Goal: Task Accomplishment & Management: Complete application form

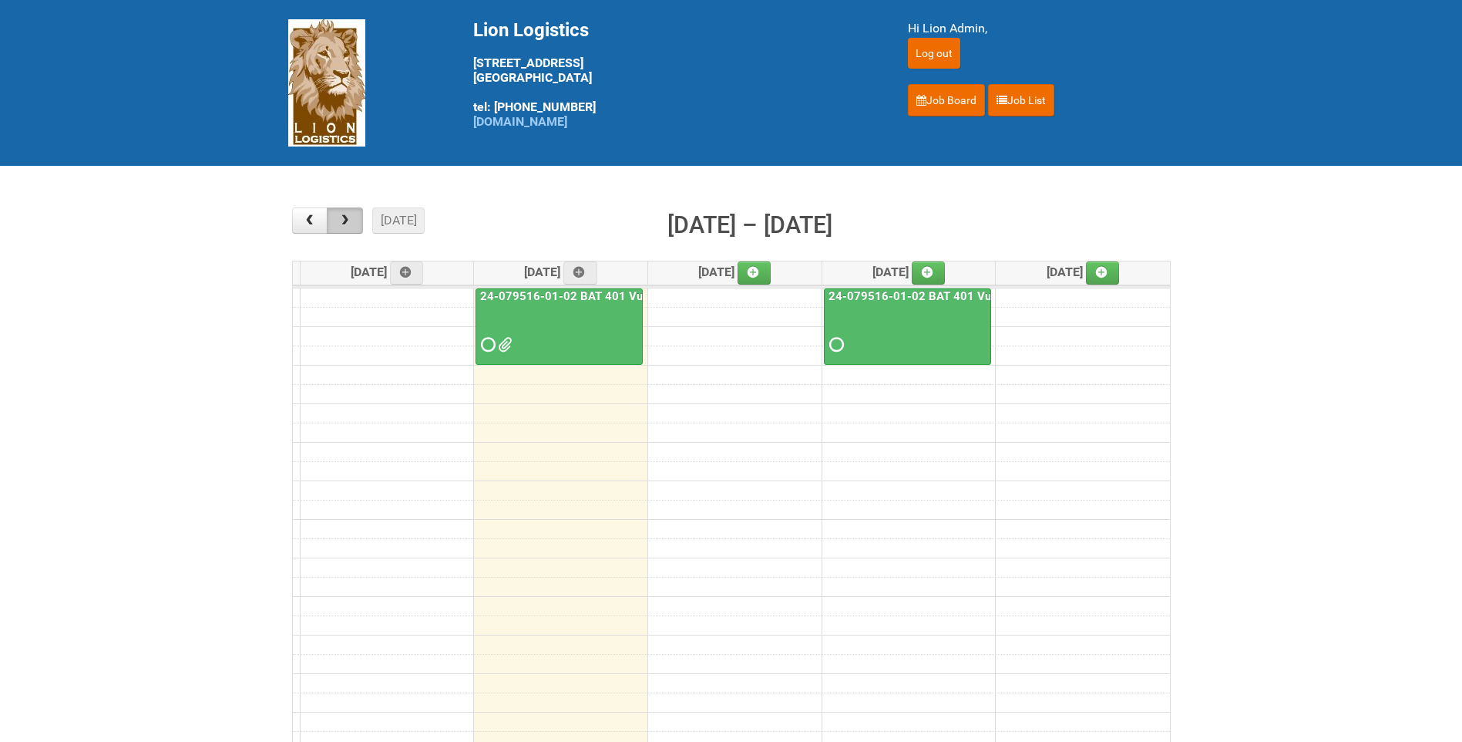
click at [361, 216] on button "button" at bounding box center [345, 220] width 36 height 26
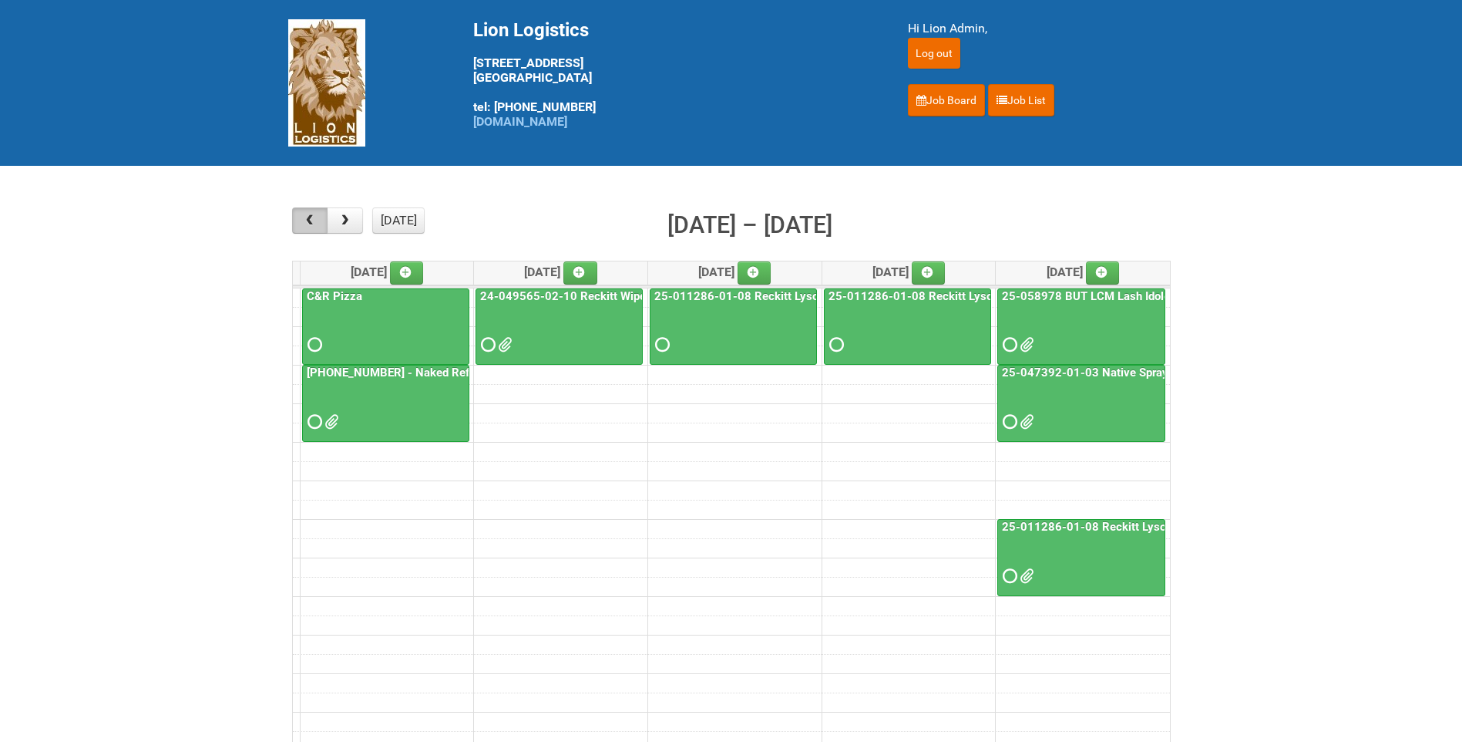
click at [312, 222] on span "button" at bounding box center [309, 220] width 15 height 12
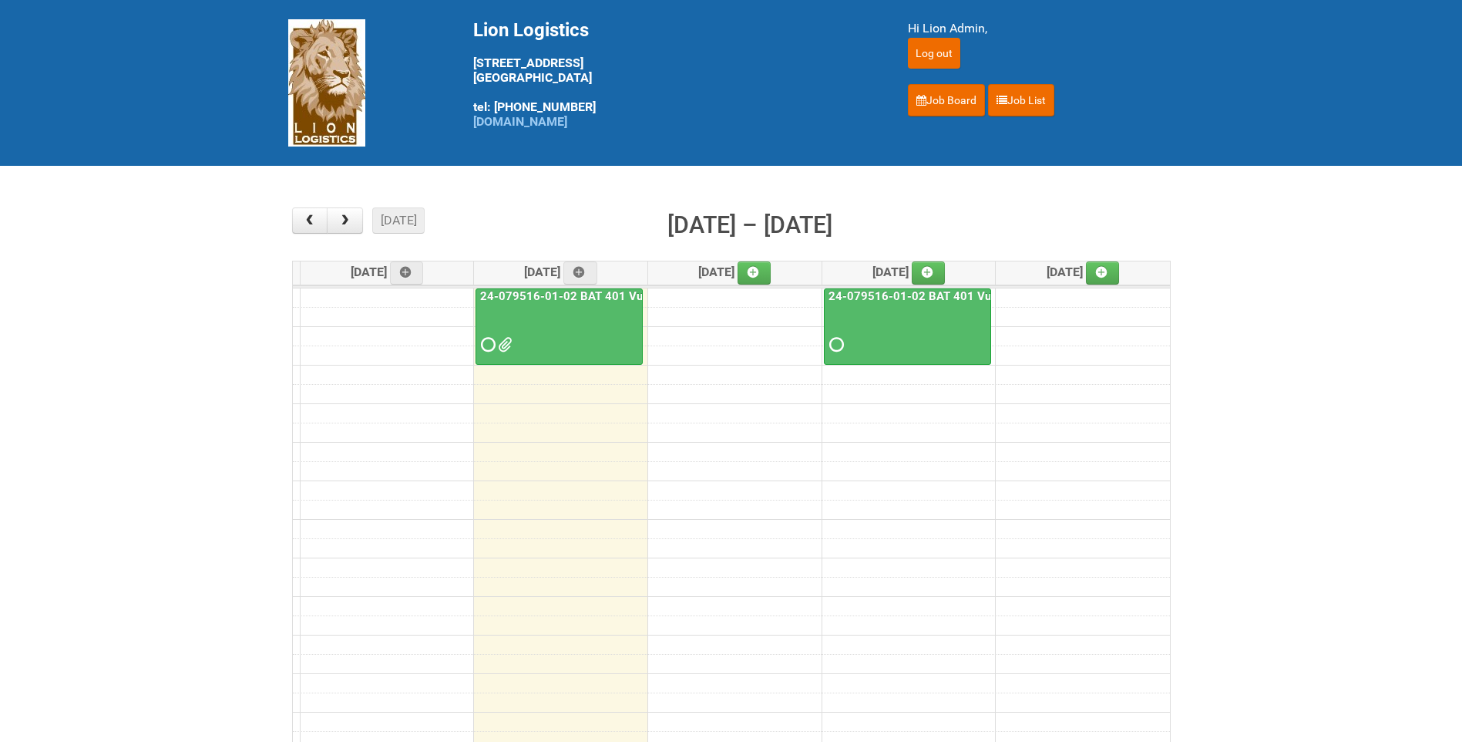
click at [1392, 382] on main "× ■ - My Jobs ■ - Other Jobs Add today month week Sep 29 – Oct 3, 2025 Mon 9/29…" at bounding box center [731, 481] width 1462 height 630
click at [347, 211] on button "button" at bounding box center [345, 220] width 36 height 26
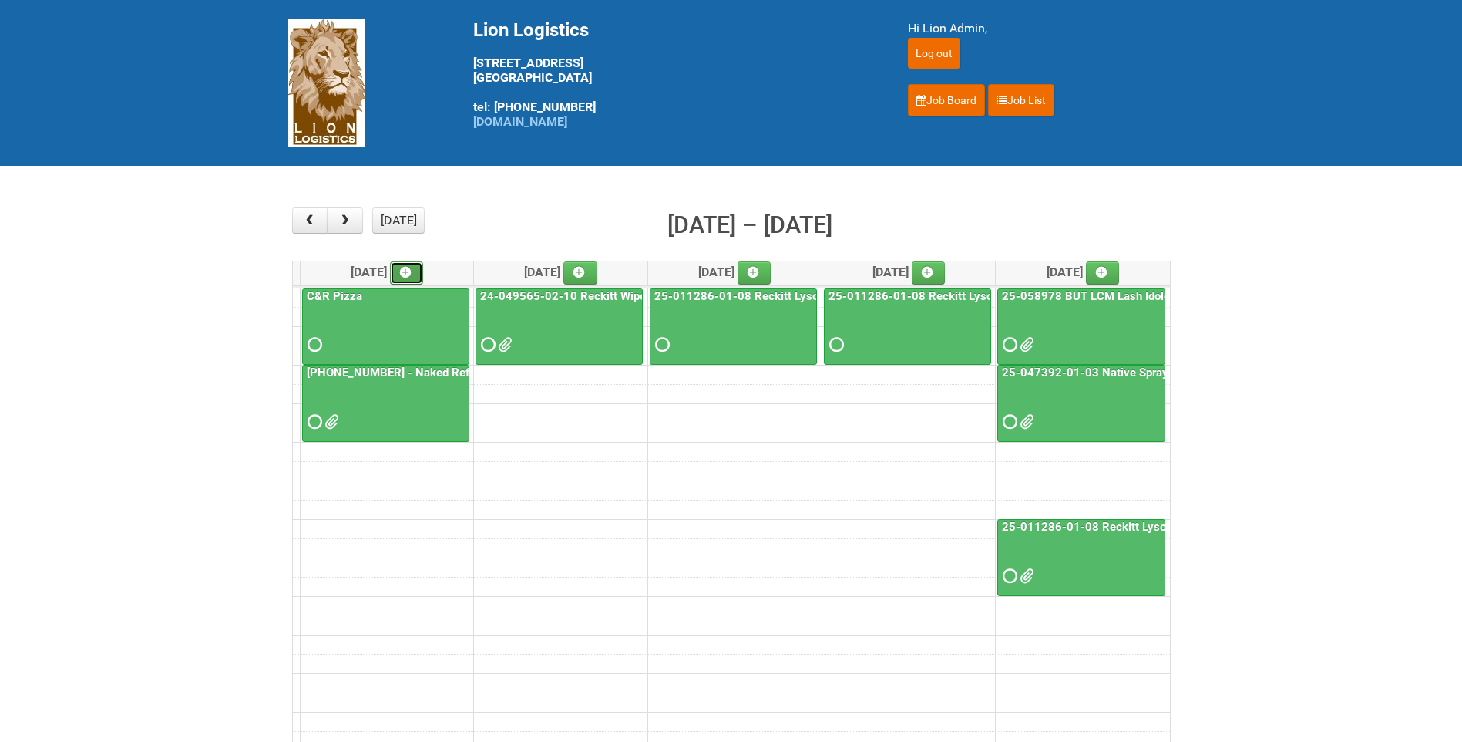
click at [419, 264] on link at bounding box center [407, 272] width 34 height 23
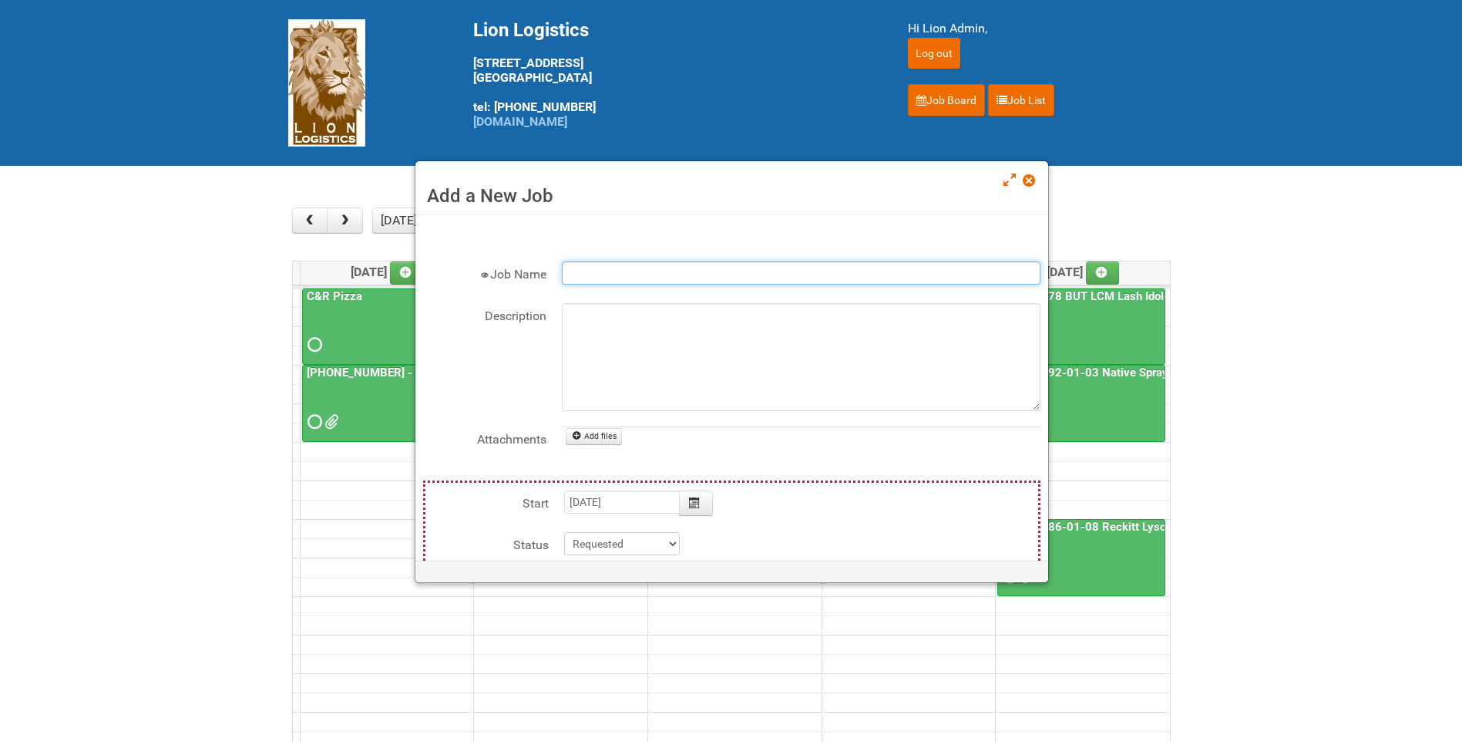
click at [650, 280] on input "Job Name" at bounding box center [801, 272] width 479 height 23
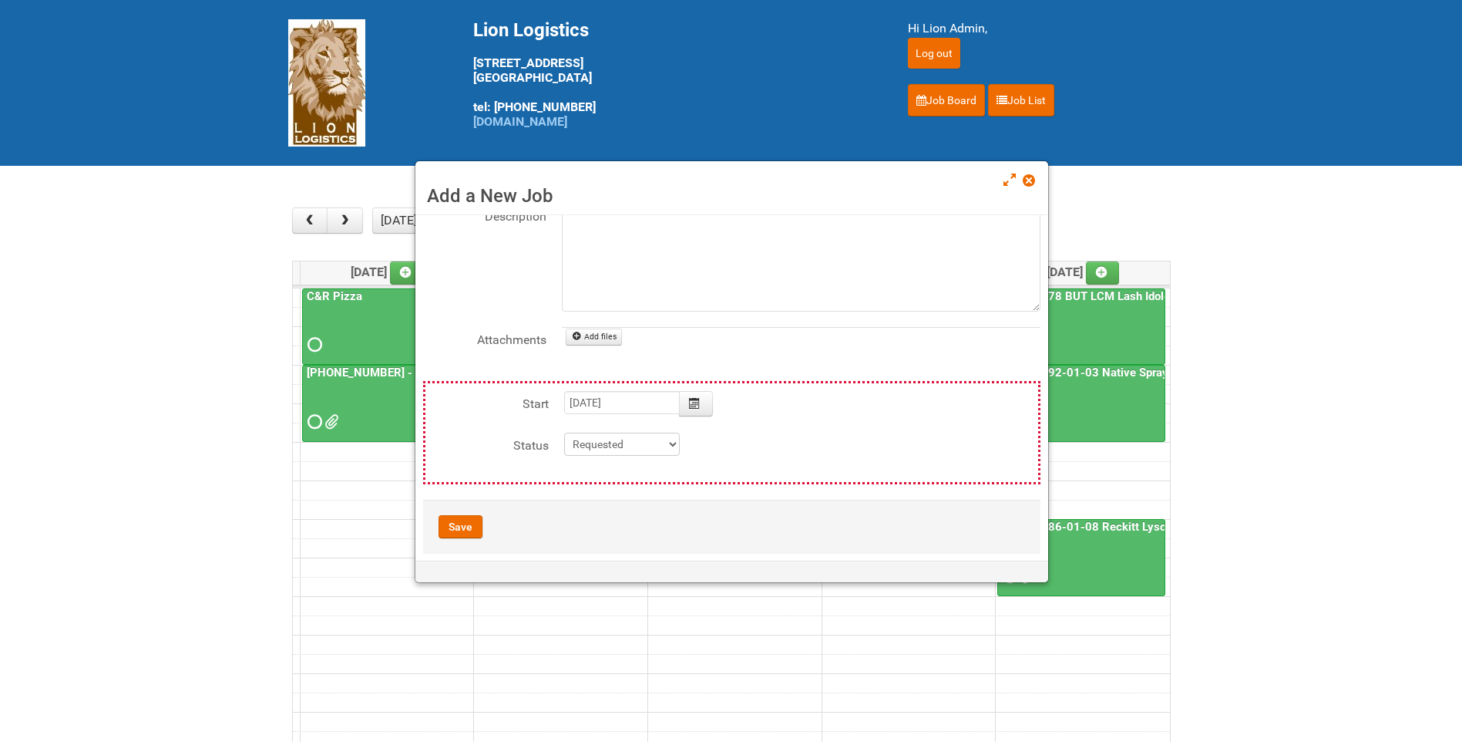
scroll to position [116, 0]
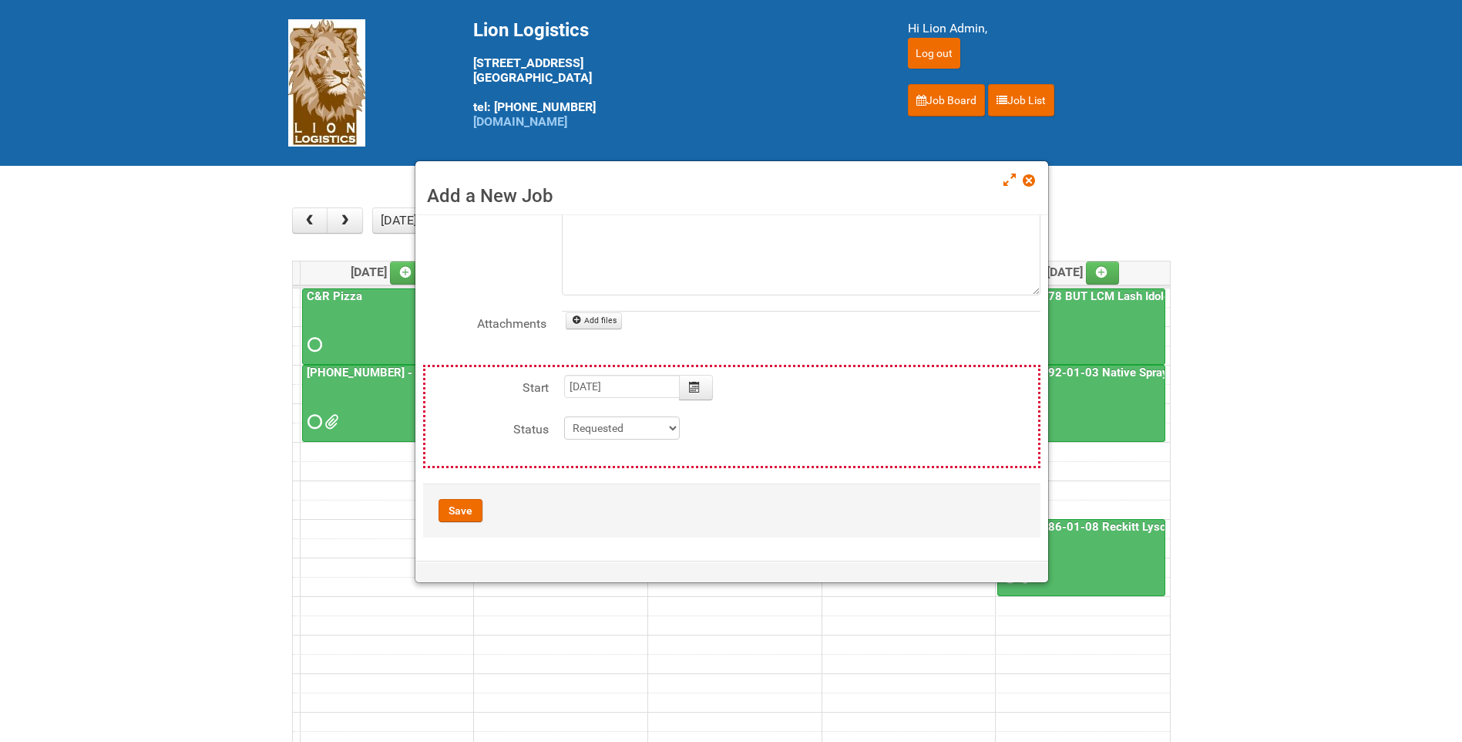
type input "KRAFT- PHILY FROSTING"
click at [470, 496] on div "Save" at bounding box center [731, 510] width 617 height 54
click at [470, 510] on button "Save" at bounding box center [461, 510] width 44 height 23
type input "2025-10-06 09:00:00"
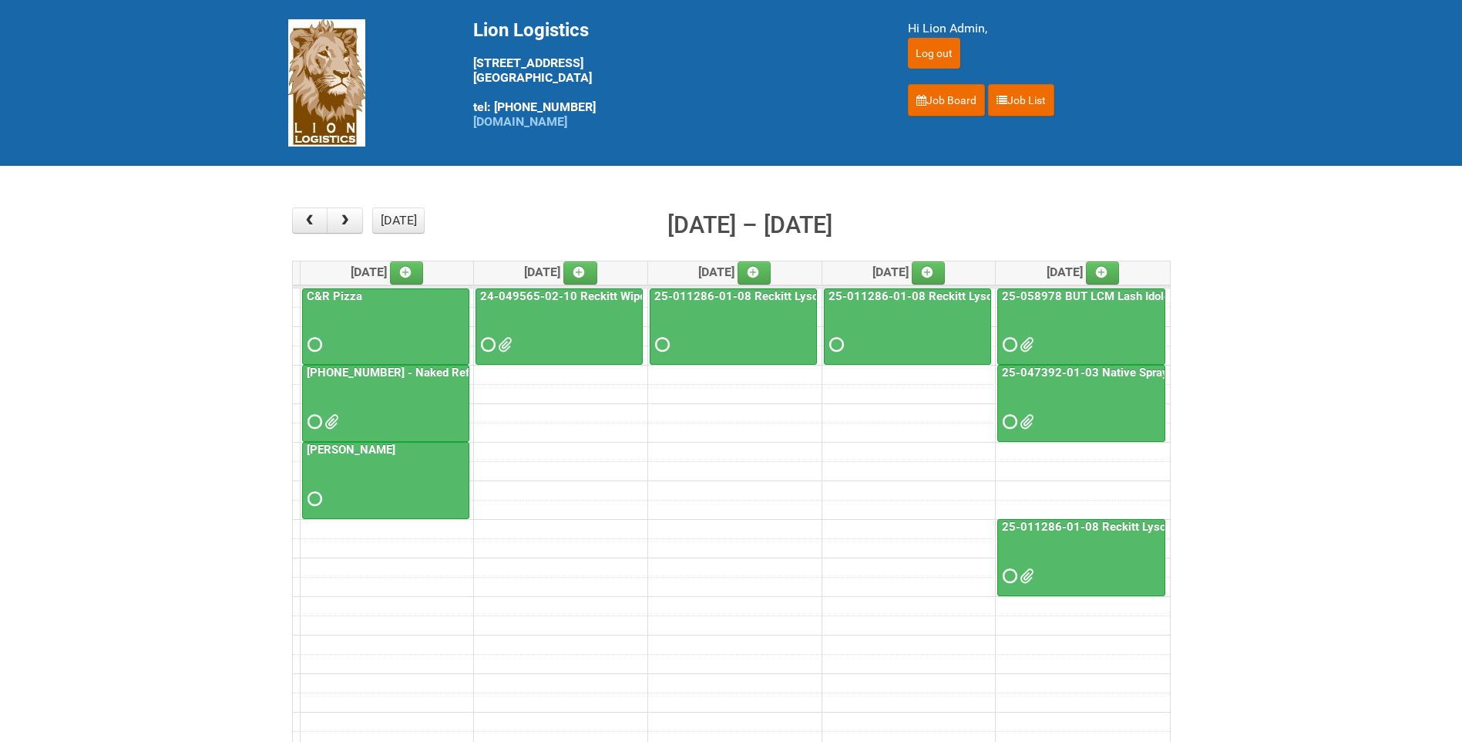
click at [506, 343] on span at bounding box center [503, 344] width 11 height 11
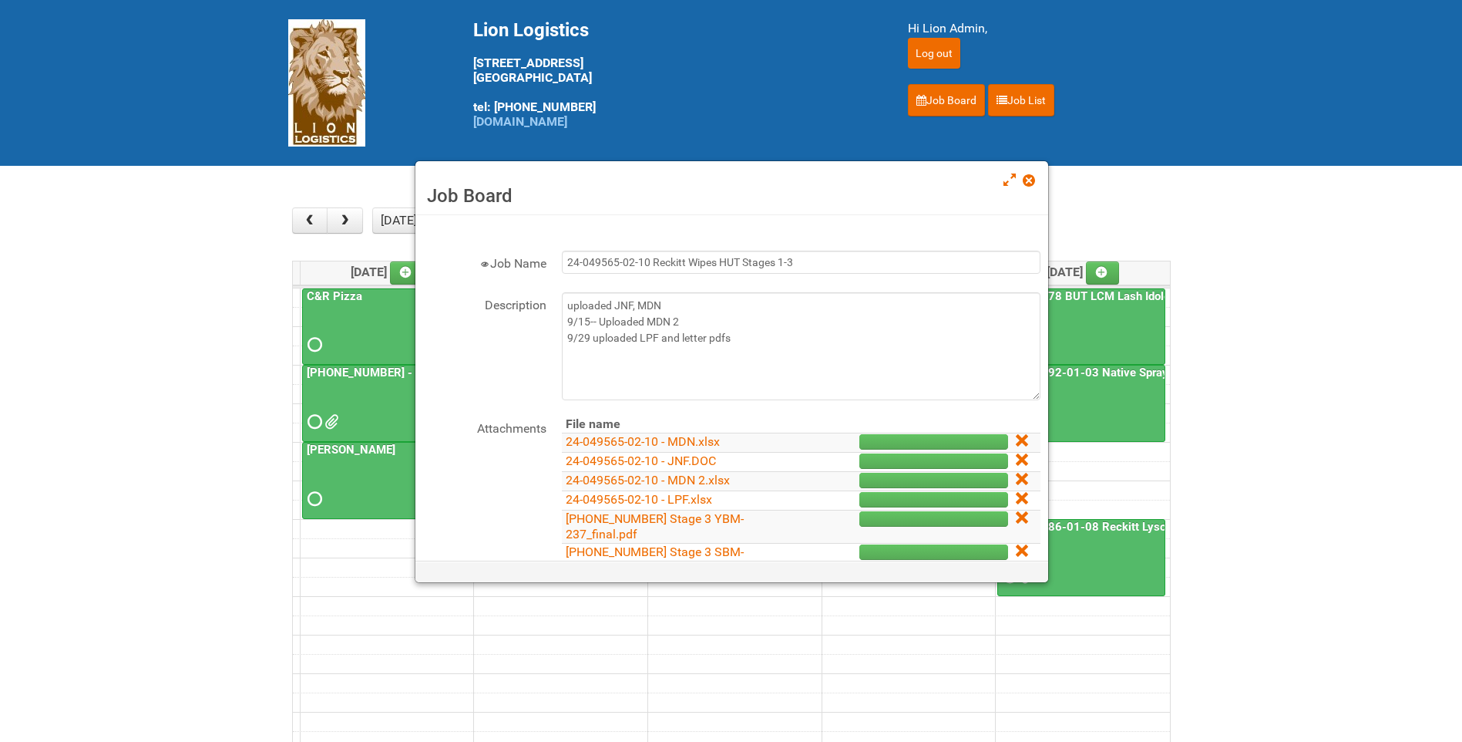
scroll to position [0, 0]
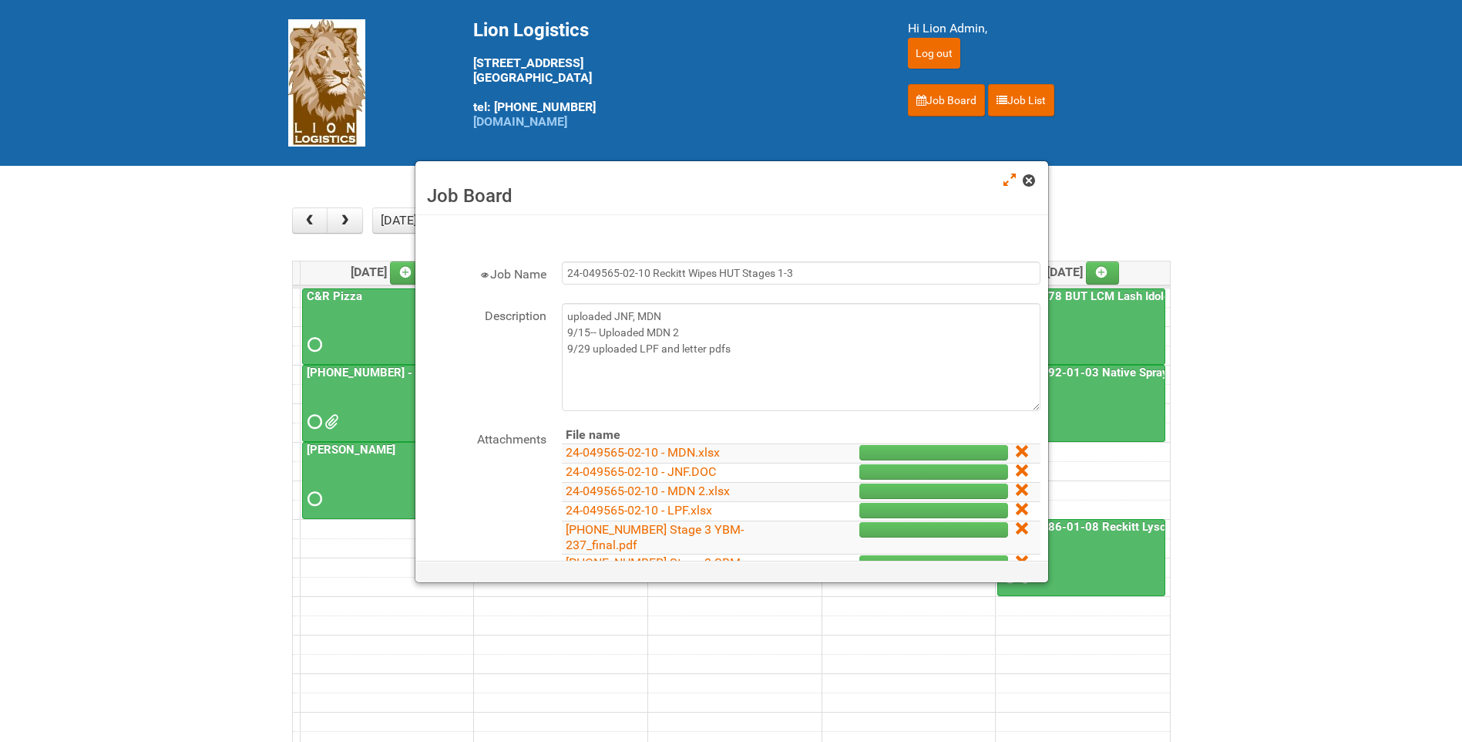
click at [1027, 180] on span at bounding box center [1028, 180] width 11 height 11
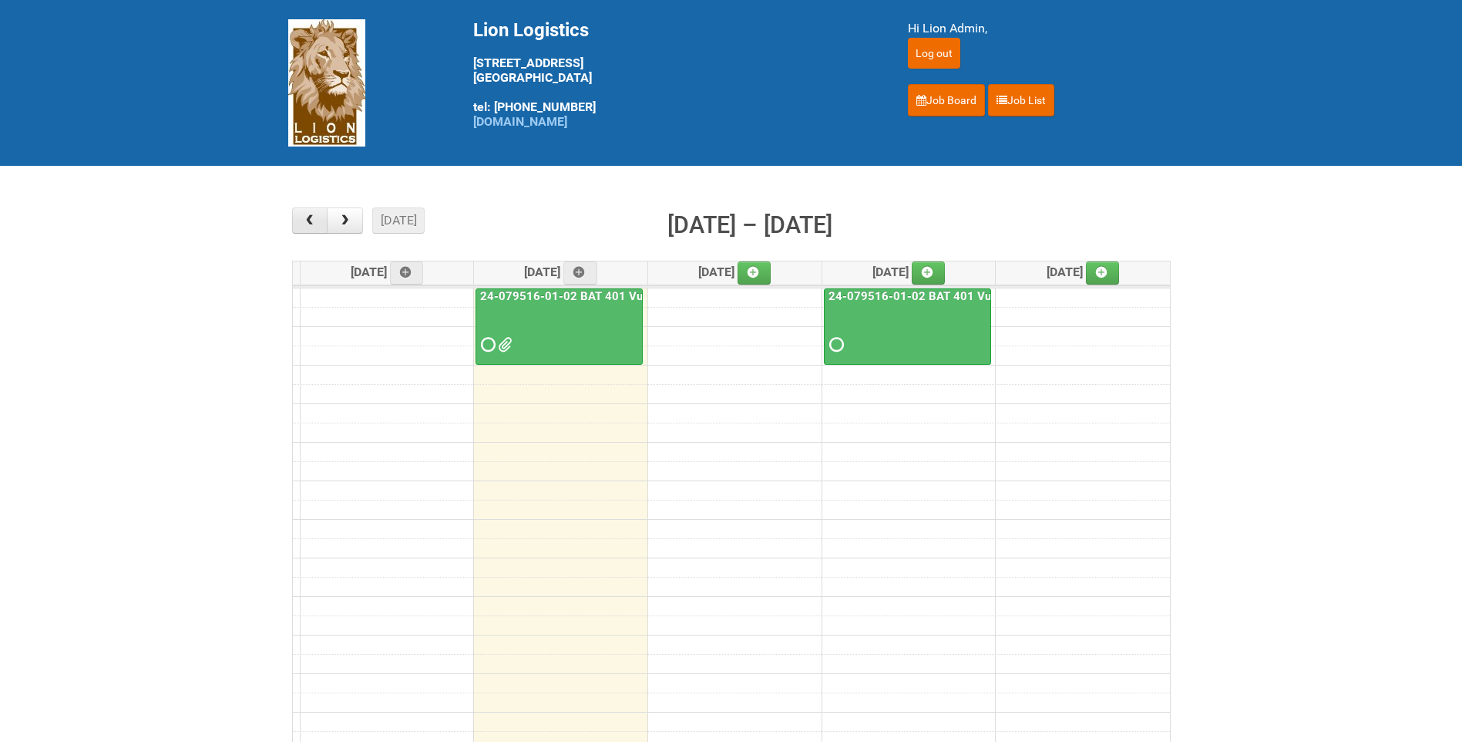
click at [319, 229] on button "button" at bounding box center [310, 220] width 36 height 26
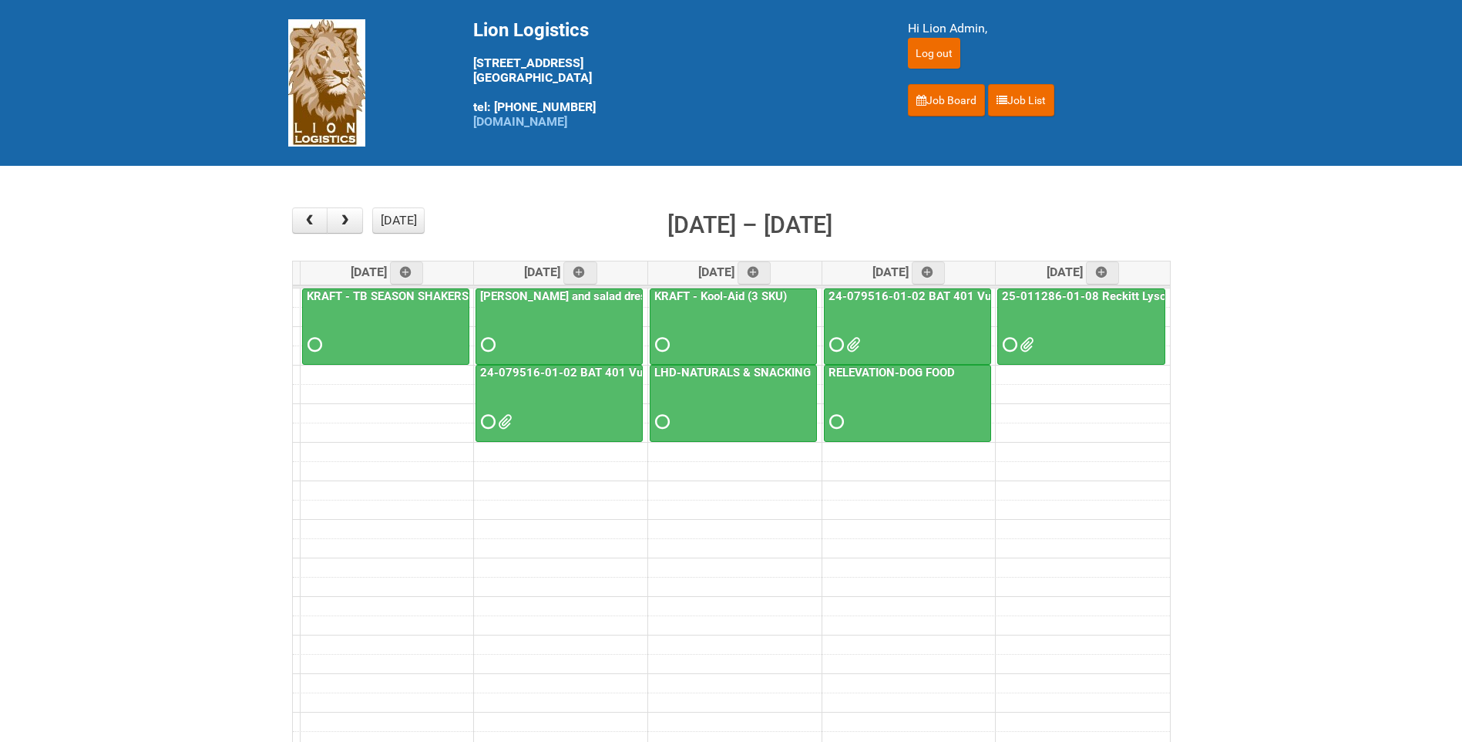
click at [1031, 349] on span at bounding box center [1025, 344] width 11 height 11
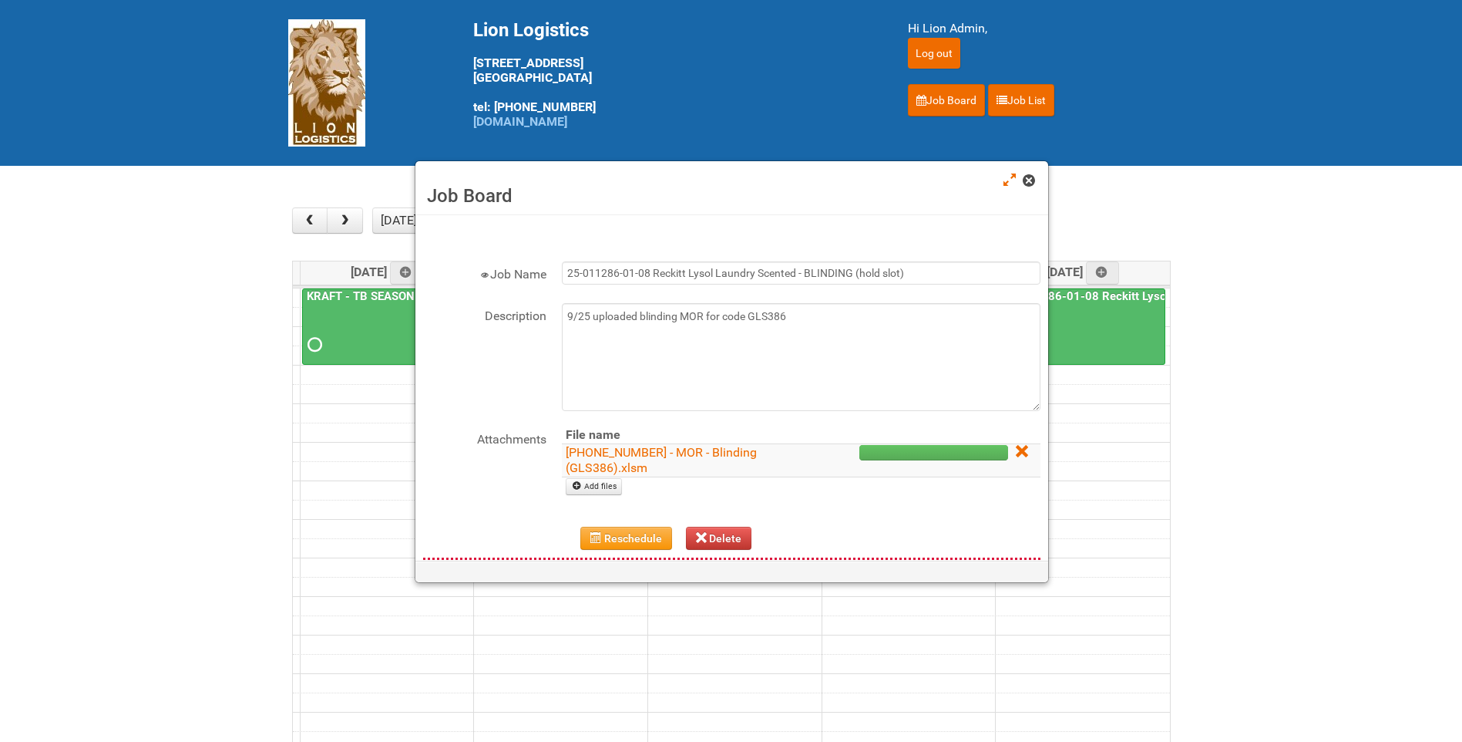
click at [1035, 178] on link at bounding box center [1030, 182] width 14 height 19
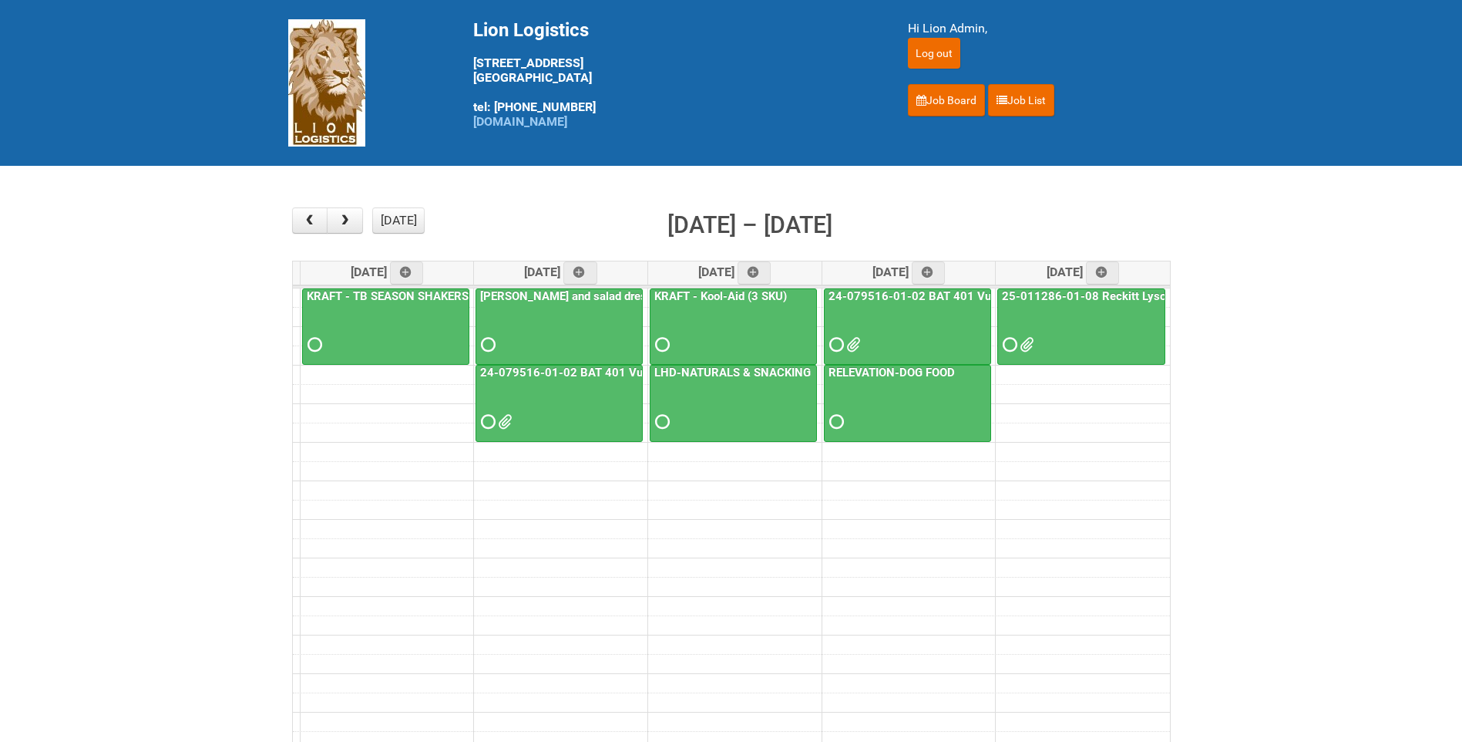
click at [943, 301] on link "24-079516-01-02 BAT 401 Vuse Box RCT" at bounding box center [941, 296] width 230 height 14
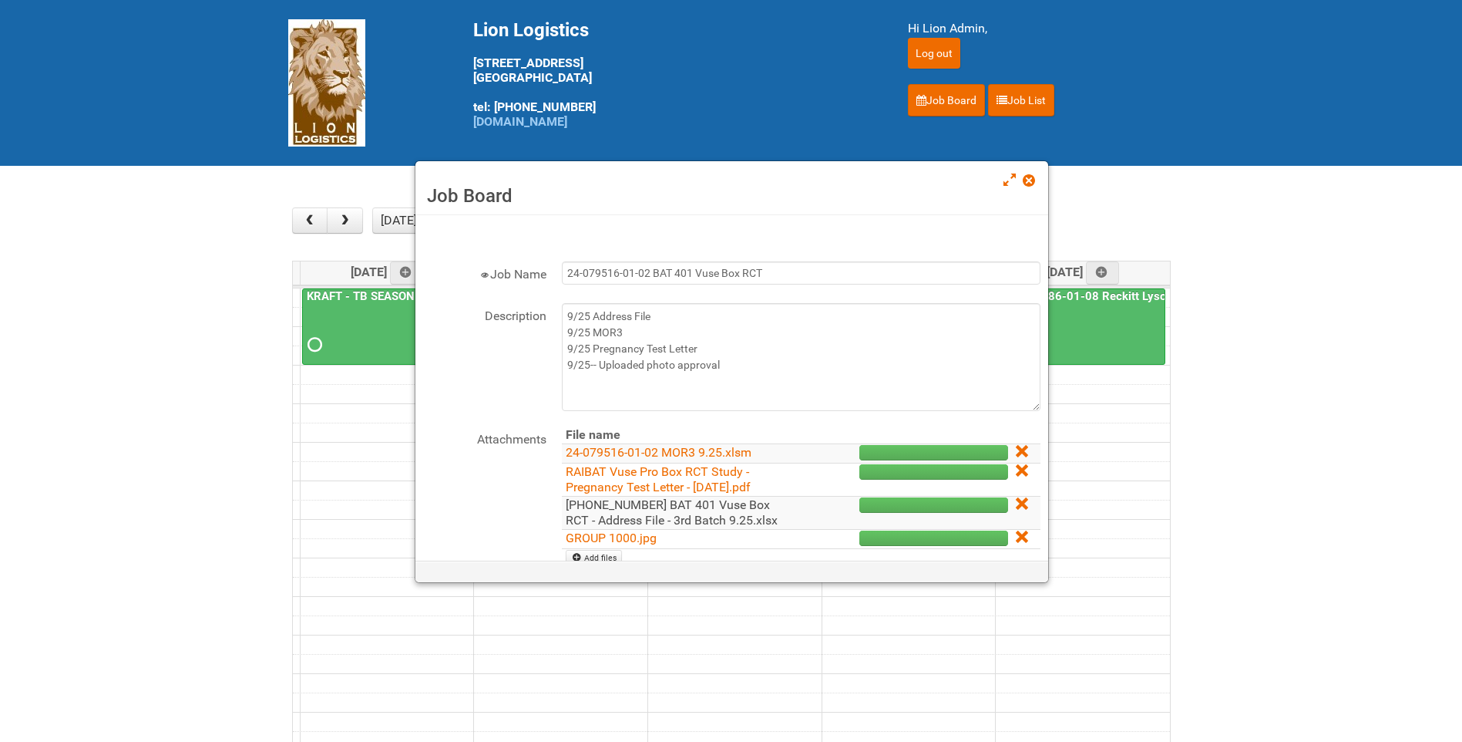
click at [688, 516] on link "[PHONE_NUMBER] BAT 401 Vuse Box RCT - Address File - 3rd Batch 9.25.xlsx" at bounding box center [672, 512] width 212 height 30
click at [1033, 176] on span at bounding box center [1028, 180] width 11 height 11
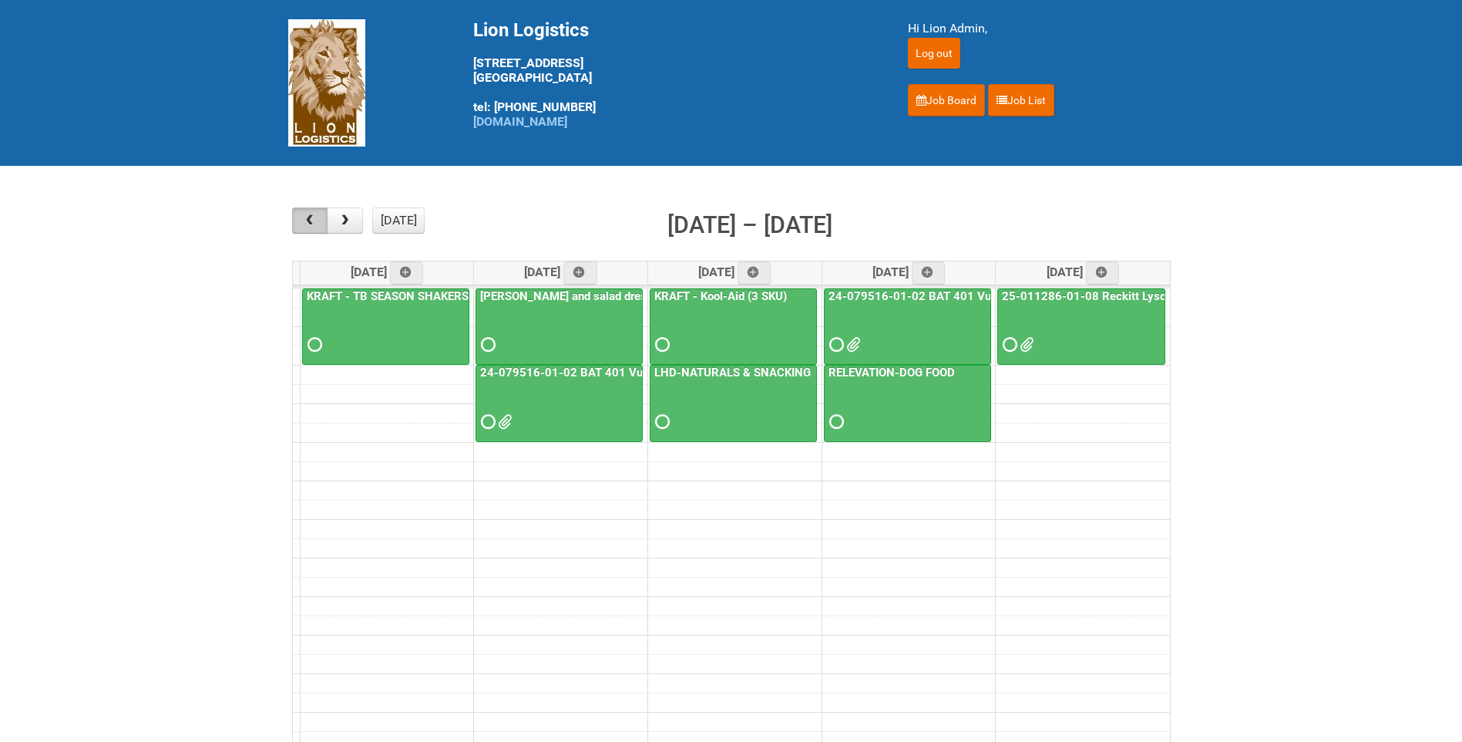
click at [314, 213] on button "button" at bounding box center [310, 220] width 36 height 26
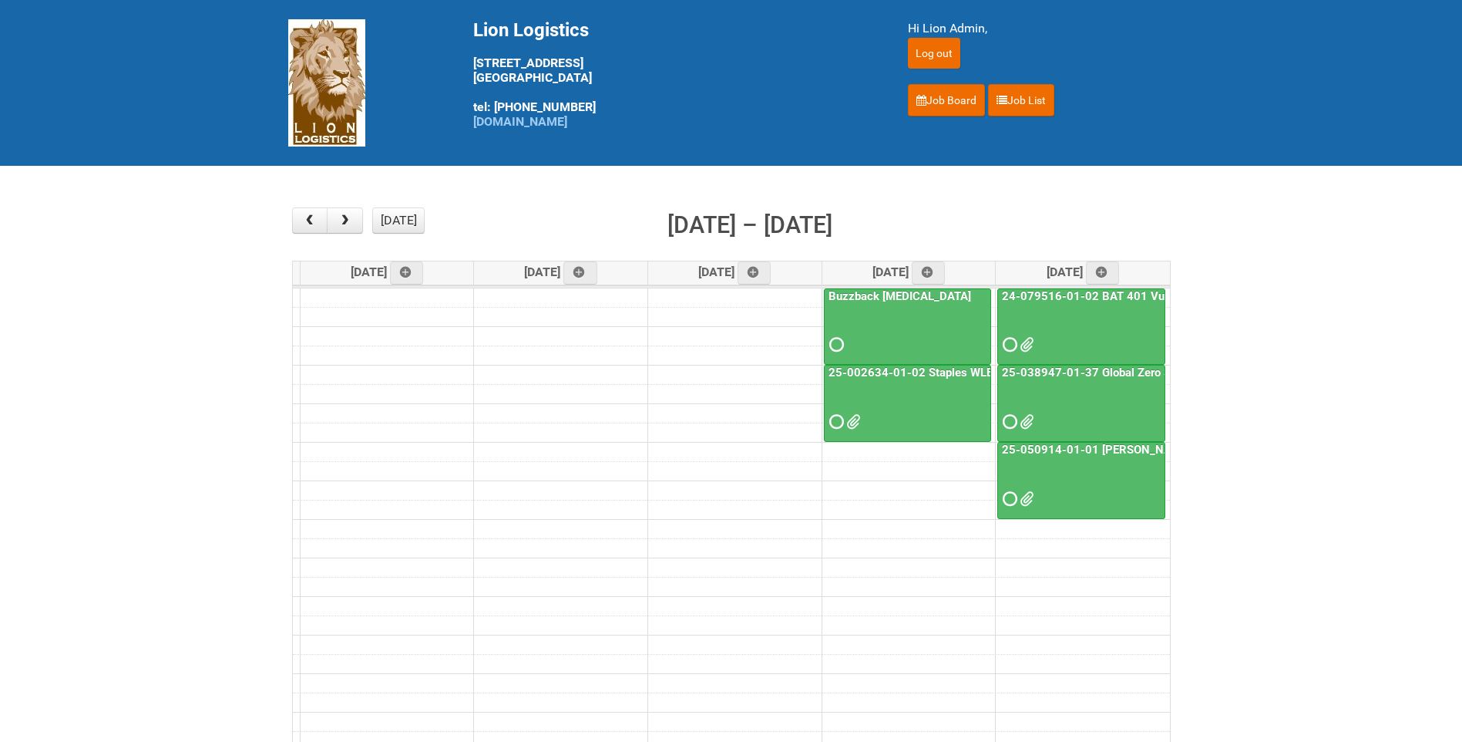
click at [1060, 469] on div at bounding box center [1081, 485] width 165 height 50
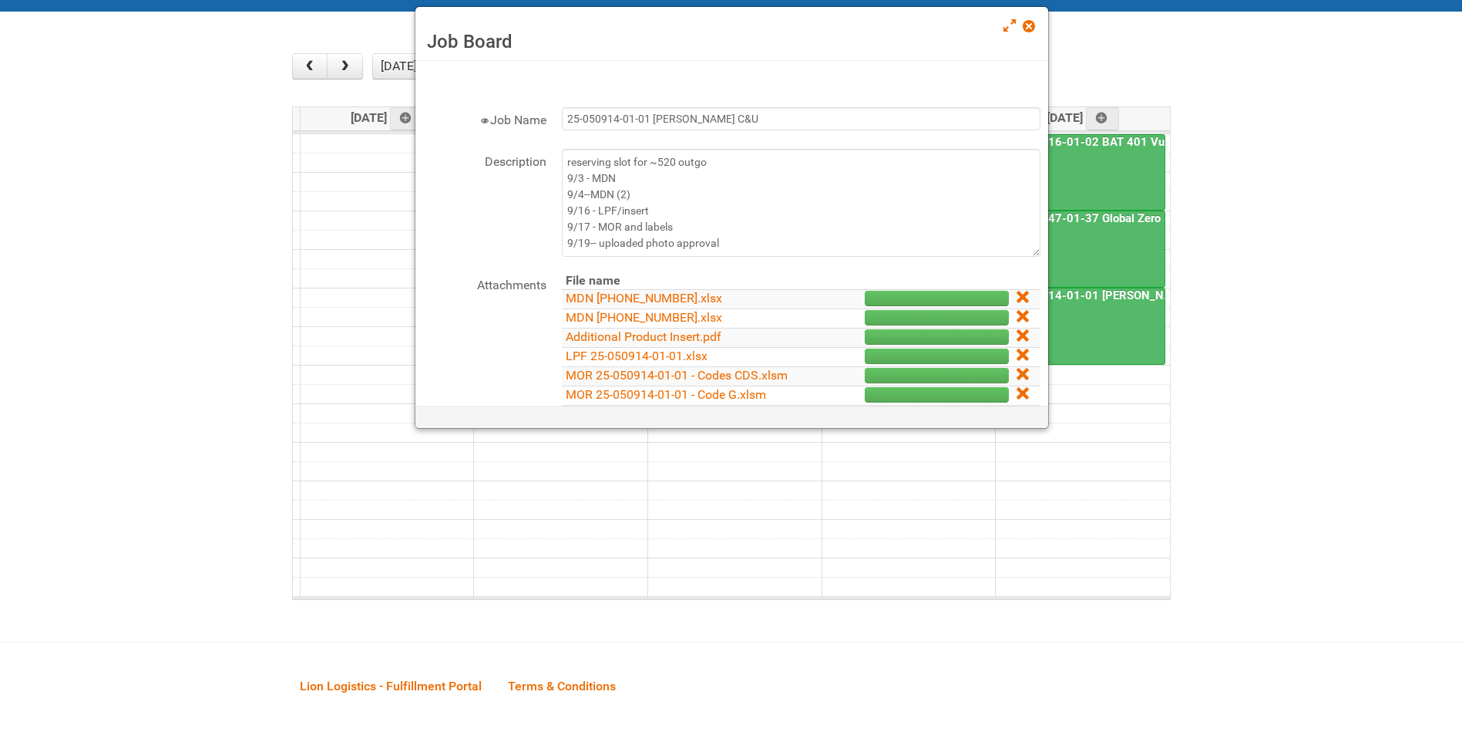
scroll to position [77, 0]
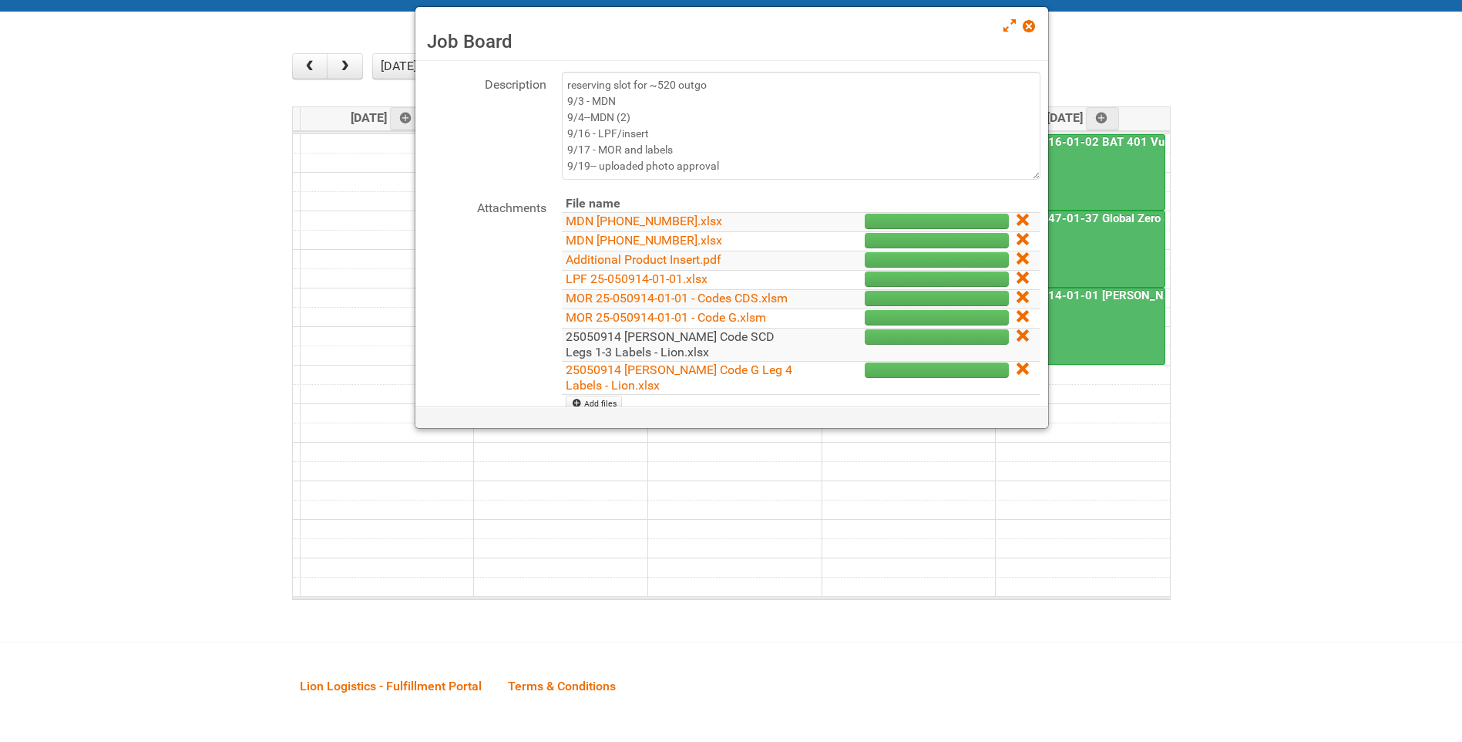
click at [685, 354] on link "25050914 [PERSON_NAME] Code SCD Legs 1-3 Labels - Lion.xlsx" at bounding box center [670, 344] width 209 height 30
click at [1030, 31] on span at bounding box center [1028, 26] width 11 height 11
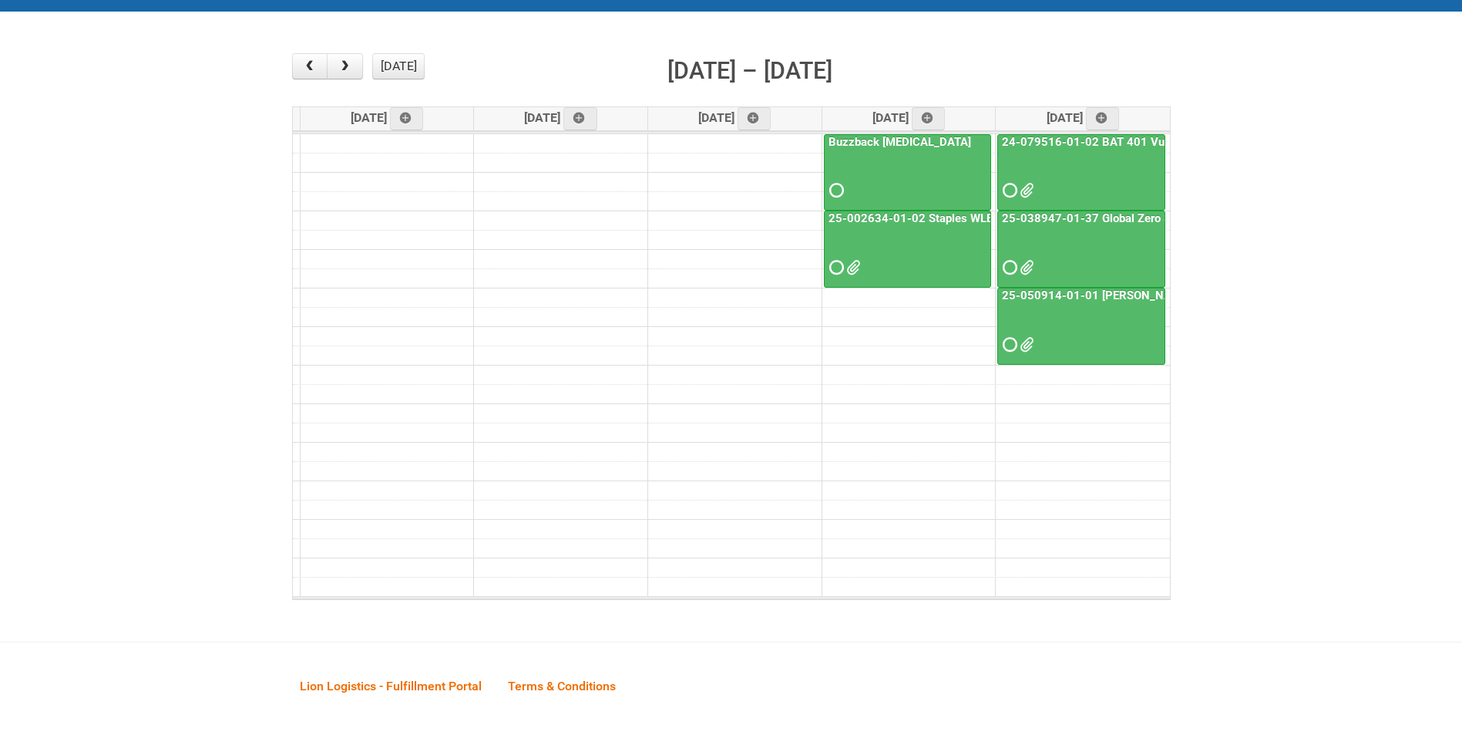
click at [1120, 217] on link "25-038947-01-37 Global Zero Sugar Tea Test" at bounding box center [1121, 218] width 245 height 14
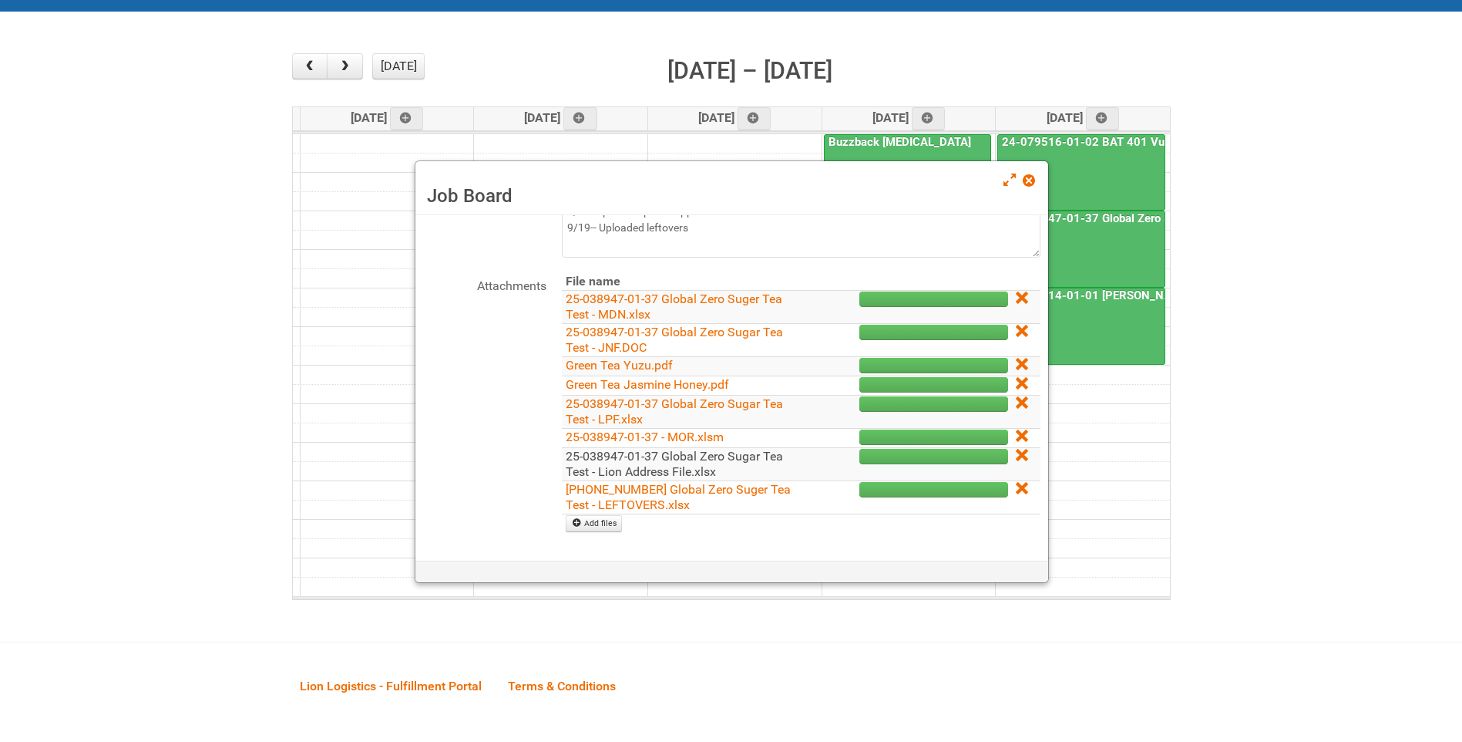
scroll to position [154, 0]
click at [708, 459] on link "25-038947-01-37 Global Zero Sugar Tea Test - Lion Address File.xlsx" at bounding box center [674, 463] width 217 height 30
drag, startPoint x: 1031, startPoint y: 189, endPoint x: 1023, endPoint y: 194, distance: 10.1
click at [1031, 189] on link at bounding box center [1030, 182] width 14 height 19
